Goal: Information Seeking & Learning: Learn about a topic

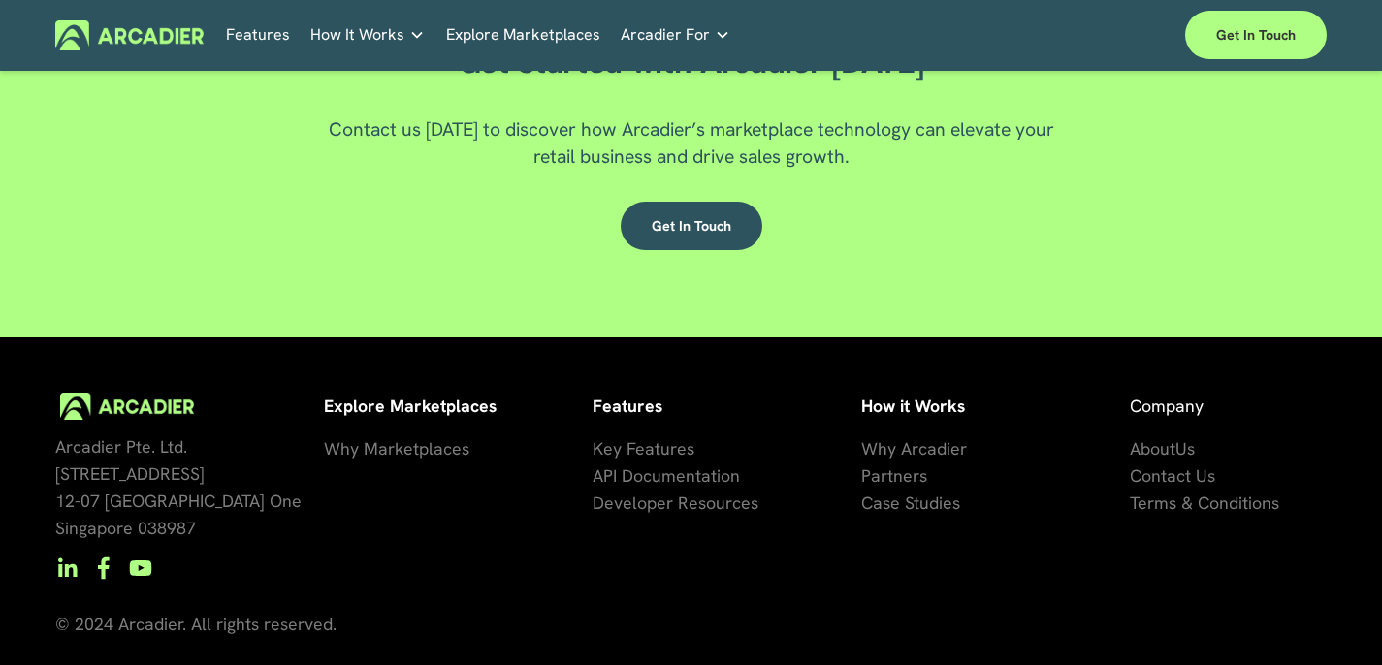
scroll to position [3263, 0]
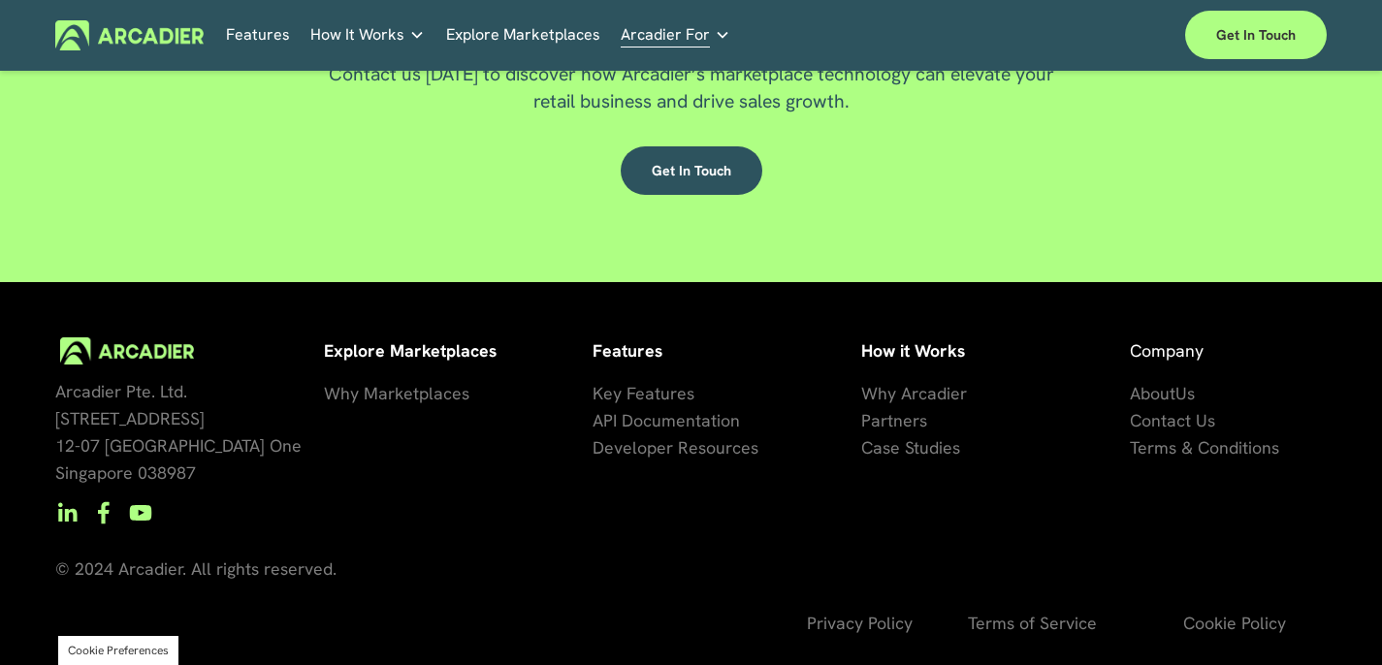
click at [1177, 392] on span "Us" at bounding box center [1184, 393] width 19 height 22
click at [1151, 396] on span "About" at bounding box center [1153, 393] width 46 height 22
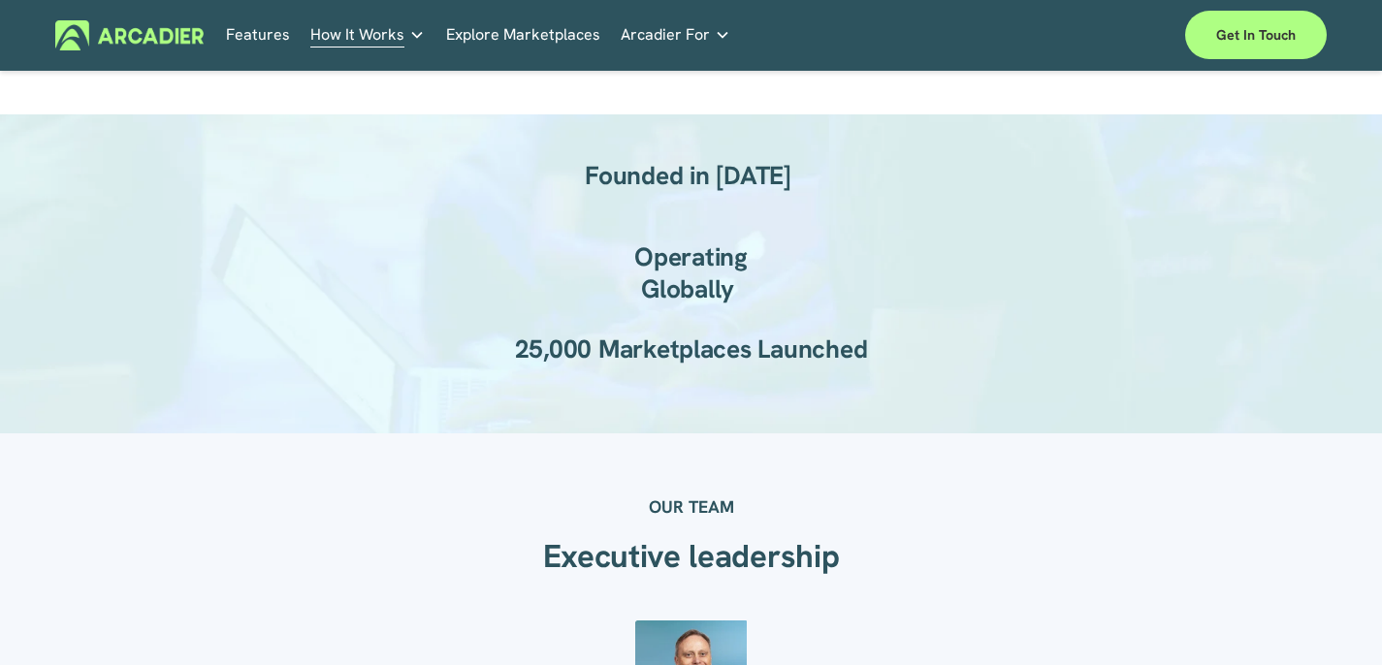
scroll to position [1199, 0]
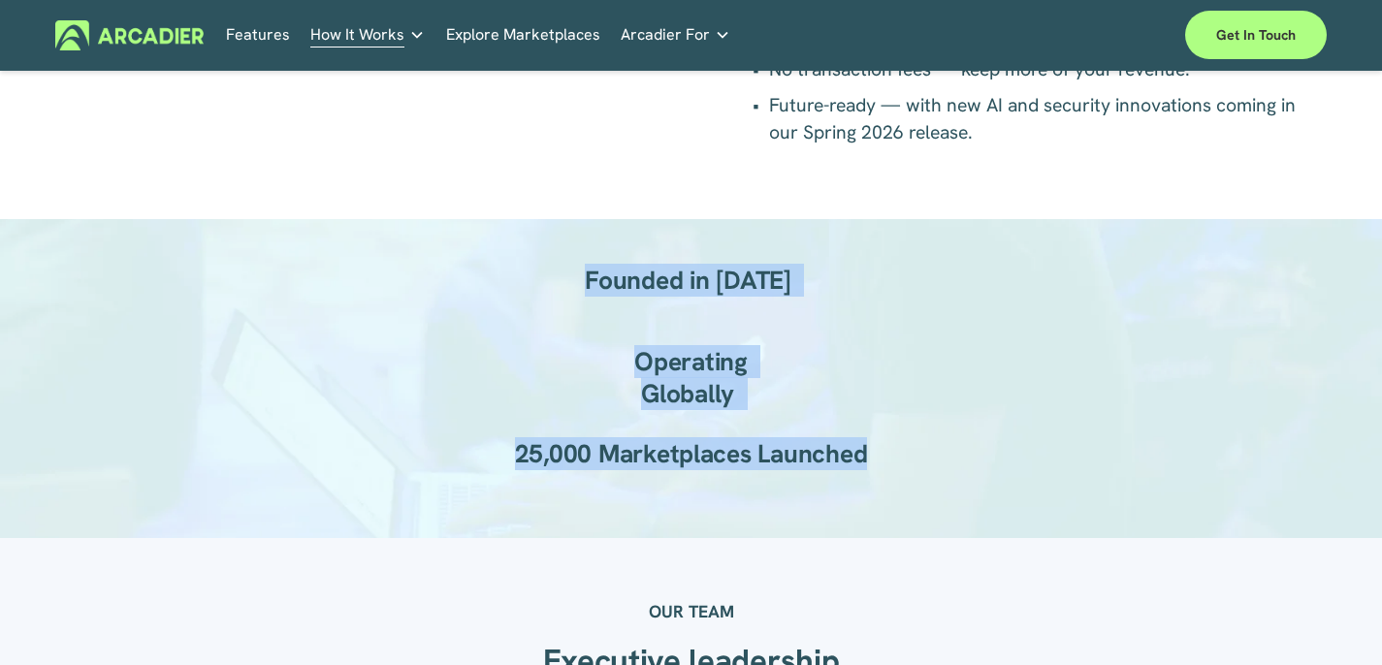
drag, startPoint x: 878, startPoint y: 457, endPoint x: 585, endPoint y: 263, distance: 351.2
click at [585, 263] on div "Founded in 2013 Operating Globally 25,000 Marketplaces Launched" at bounding box center [691, 379] width 1382 height 320
copy div "Founded in 2013 Operating Globally 25,000 Marketplaces Launched"
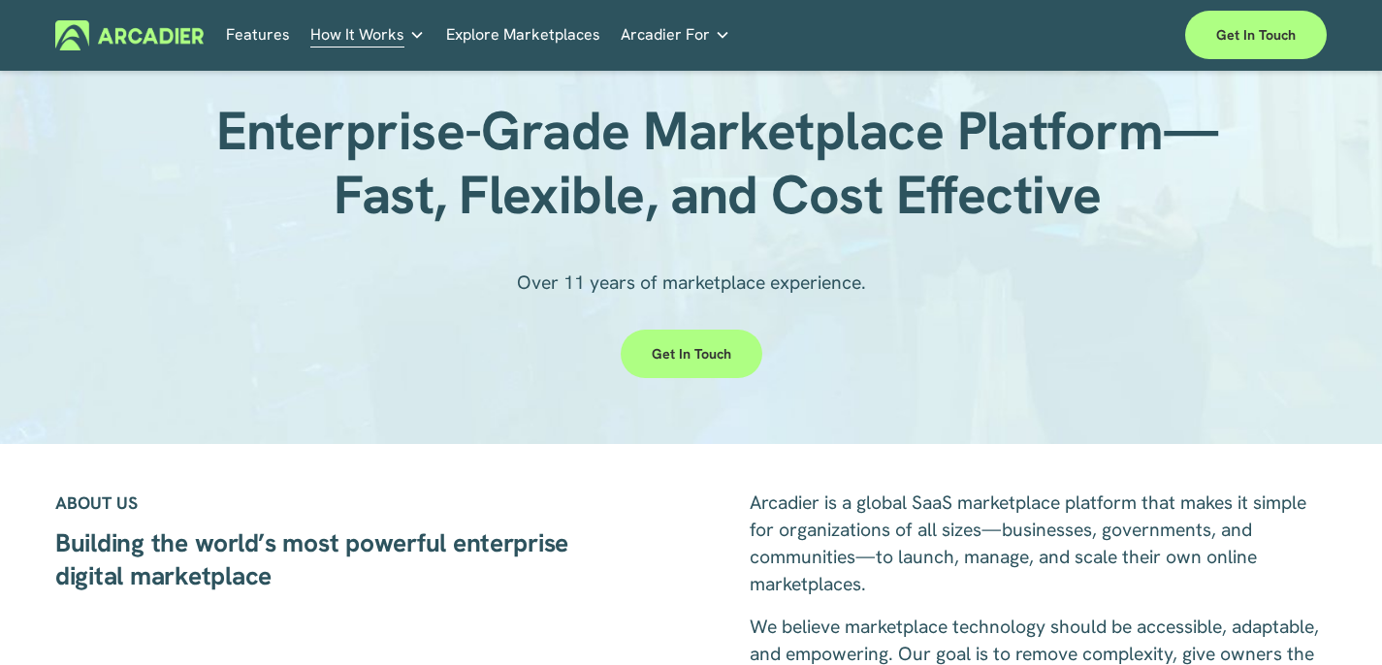
scroll to position [0, 0]
